Goal: Task Accomplishment & Management: Use online tool/utility

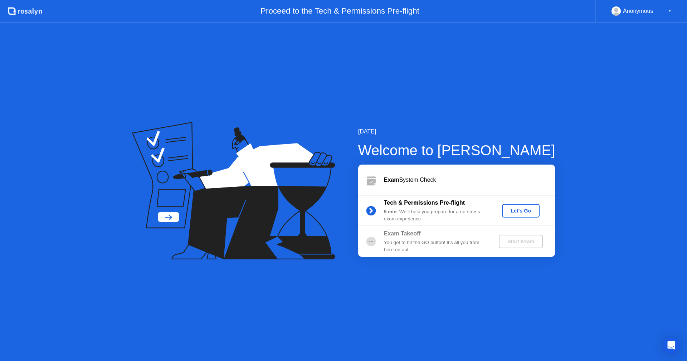
click at [524, 210] on div "Let's Go" at bounding box center [521, 211] width 32 height 6
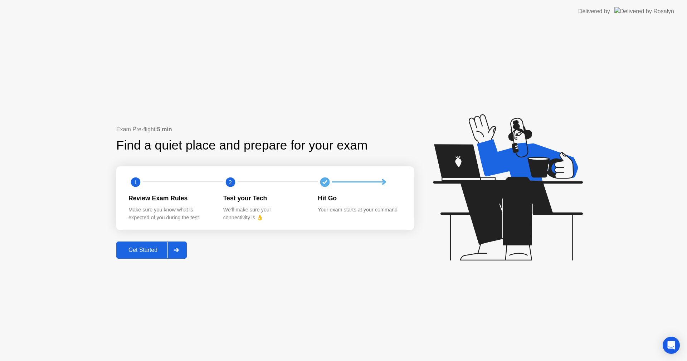
click at [138, 250] on div "Get Started" at bounding box center [143, 250] width 49 height 6
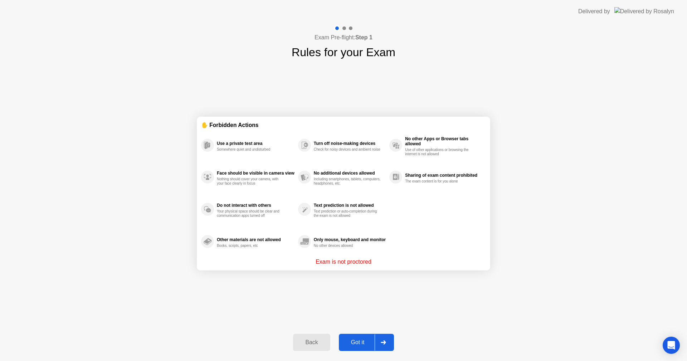
click at [365, 346] on div "Got it" at bounding box center [358, 342] width 34 height 6
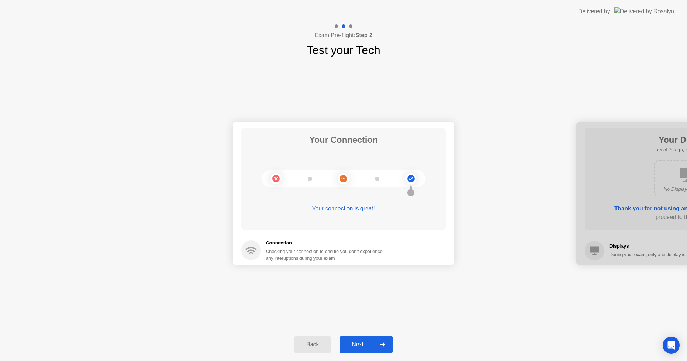
click at [365, 344] on div "Next" at bounding box center [358, 345] width 32 height 6
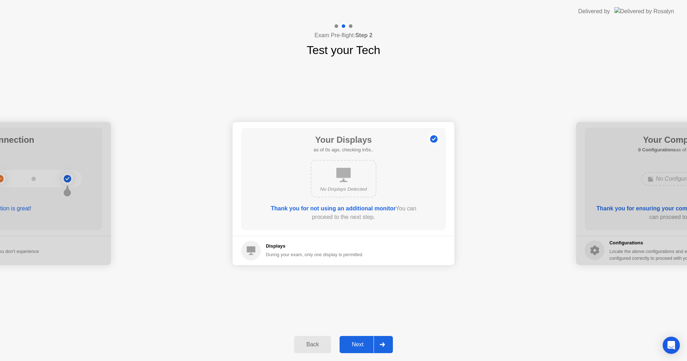
click at [359, 342] on div "Next" at bounding box center [358, 345] width 32 height 6
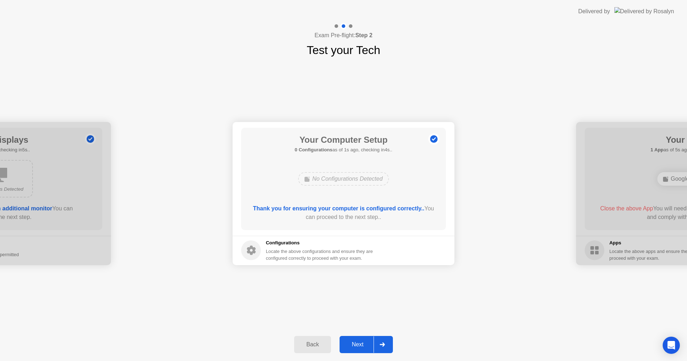
click at [359, 342] on div "Next" at bounding box center [358, 345] width 32 height 6
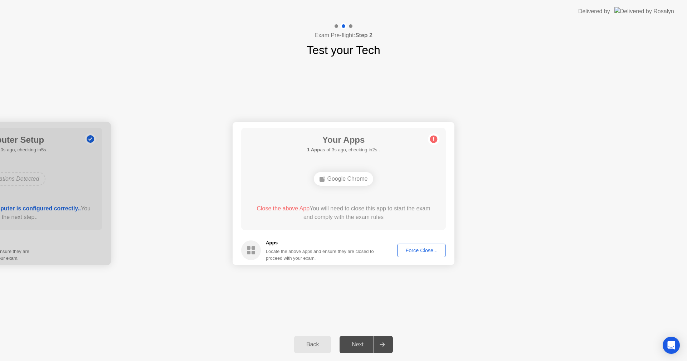
click at [430, 251] on div "Force Close..." at bounding box center [422, 251] width 44 height 6
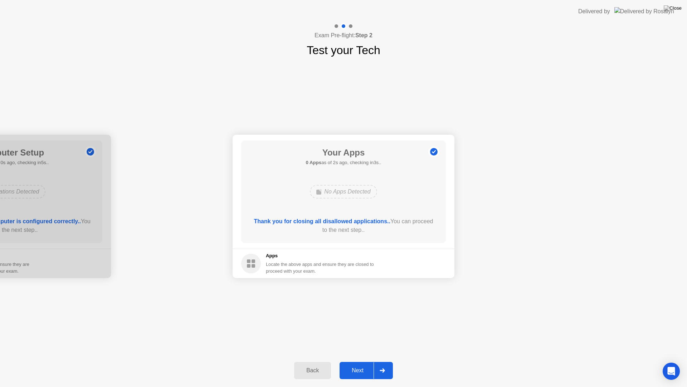
click at [352, 361] on div "Next" at bounding box center [358, 370] width 32 height 6
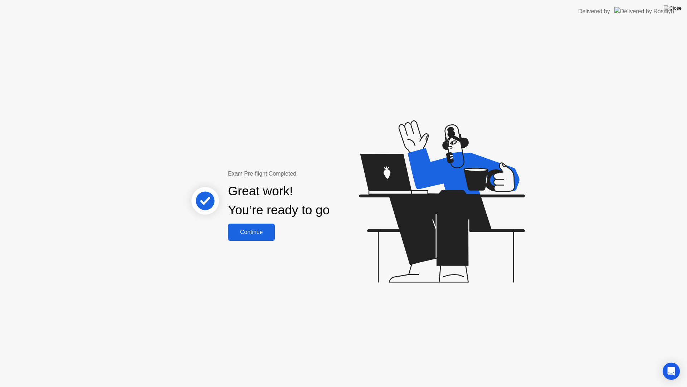
click at [243, 233] on div "Continue" at bounding box center [251, 232] width 43 height 6
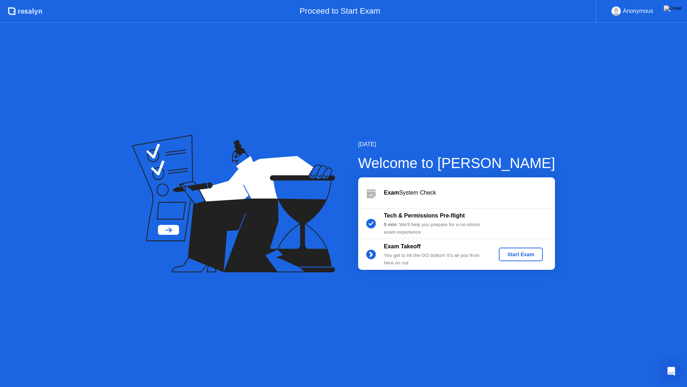
click at [513, 253] on div "Start Exam" at bounding box center [521, 254] width 38 height 6
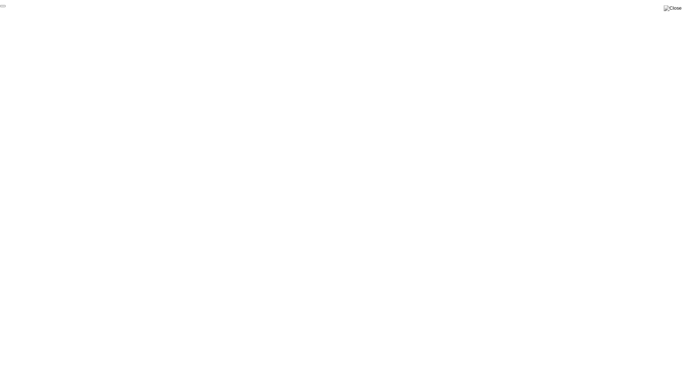
click div "End Proctoring Session"
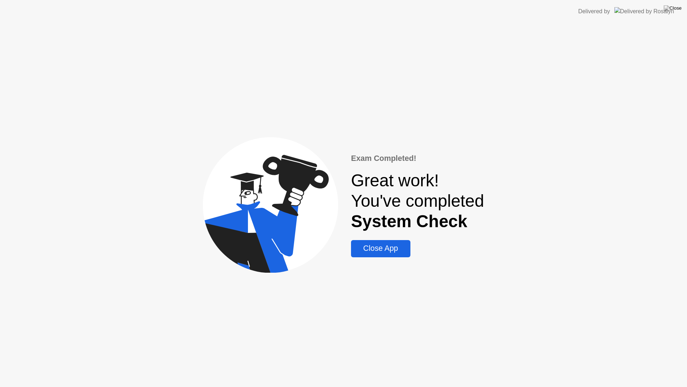
click at [370, 250] on div "Close App" at bounding box center [380, 248] width 55 height 9
